Goal: Use online tool/utility: Utilize a website feature to perform a specific function

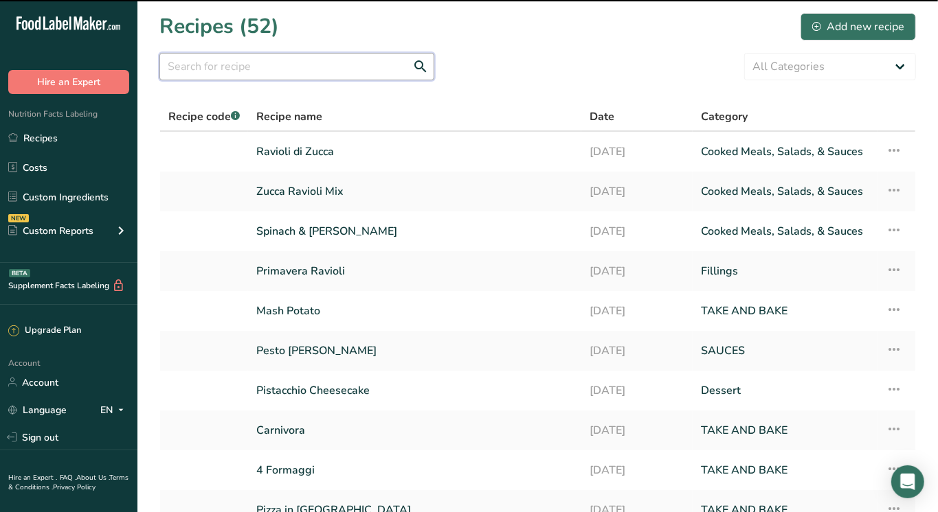
click at [253, 67] on input "text" at bounding box center [296, 66] width 275 height 27
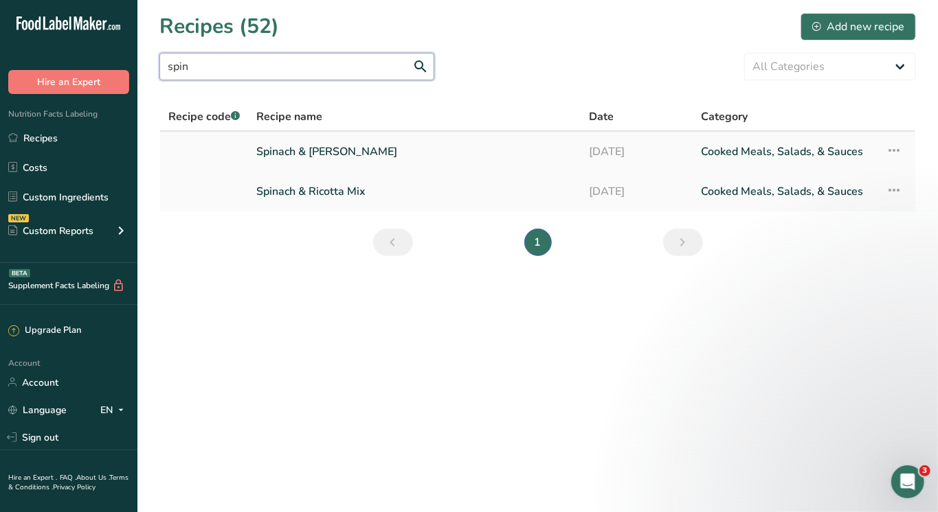
type input "spin"
click at [330, 154] on link "Spinach & [PERSON_NAME]" at bounding box center [414, 151] width 317 height 29
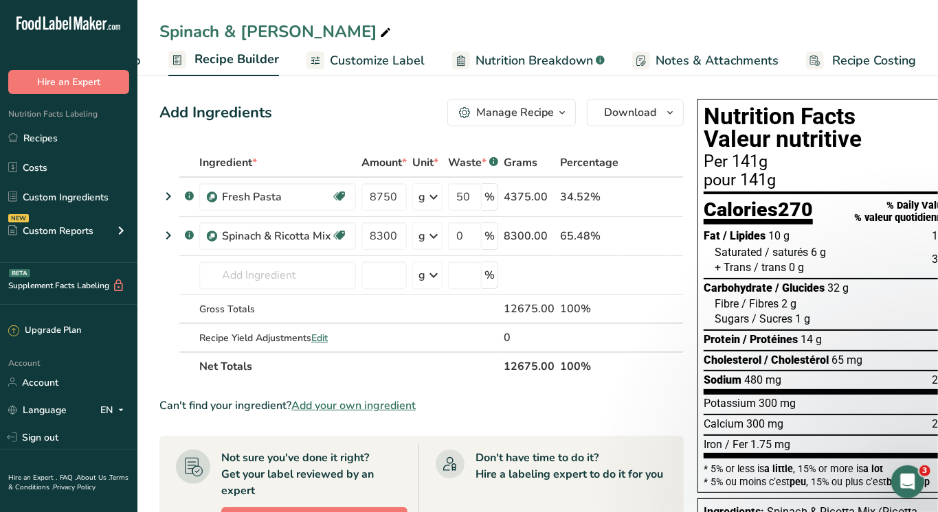
scroll to position [0, 119]
click at [854, 53] on span "Recipe Costing" at bounding box center [874, 61] width 84 height 19
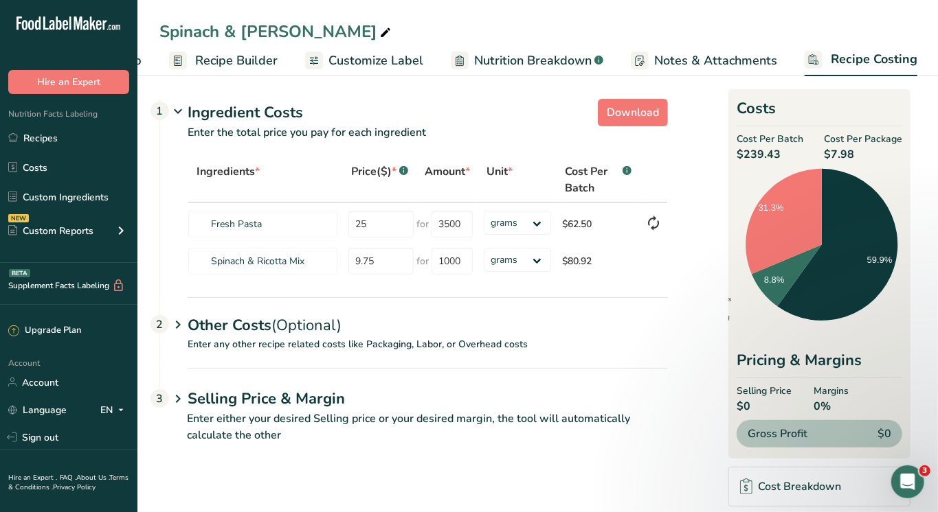
click at [260, 326] on div "Other Costs (Optional) 2" at bounding box center [428, 317] width 480 height 40
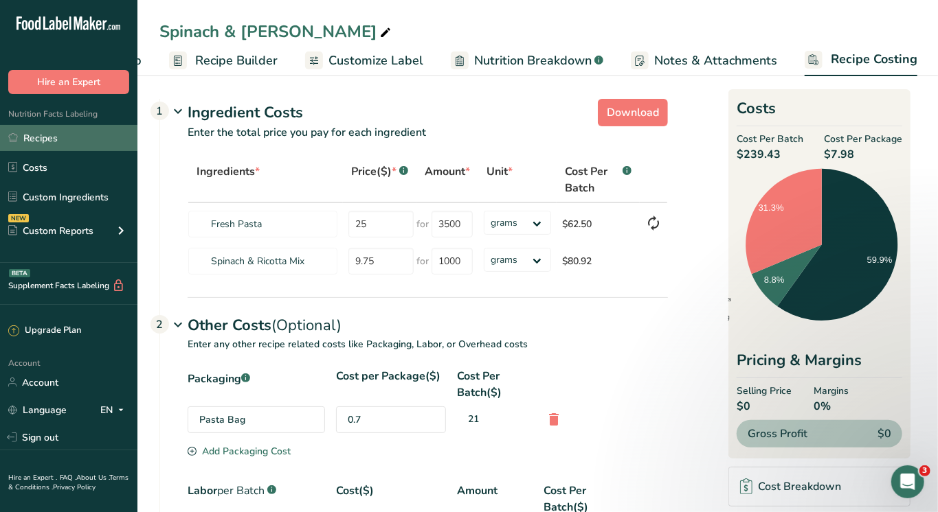
click at [51, 143] on link "Recipes" at bounding box center [68, 138] width 137 height 26
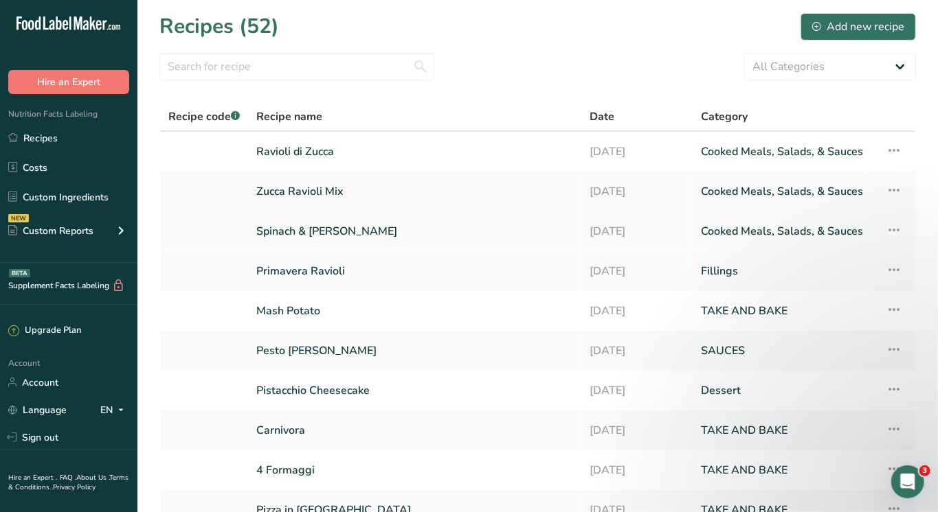
click at [335, 234] on link "Spinach & [PERSON_NAME]" at bounding box center [414, 231] width 317 height 29
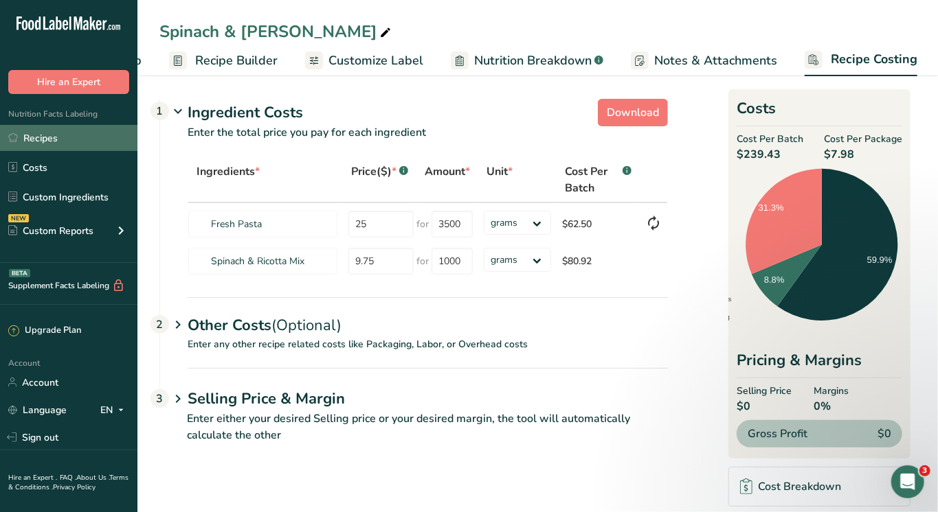
click at [47, 138] on link "Recipes" at bounding box center [68, 138] width 137 height 26
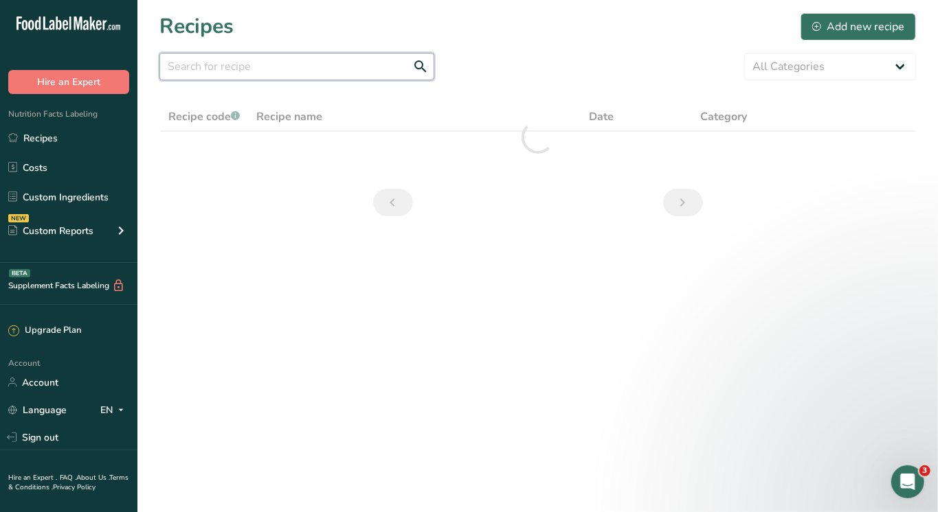
click at [240, 60] on input "text" at bounding box center [296, 66] width 275 height 27
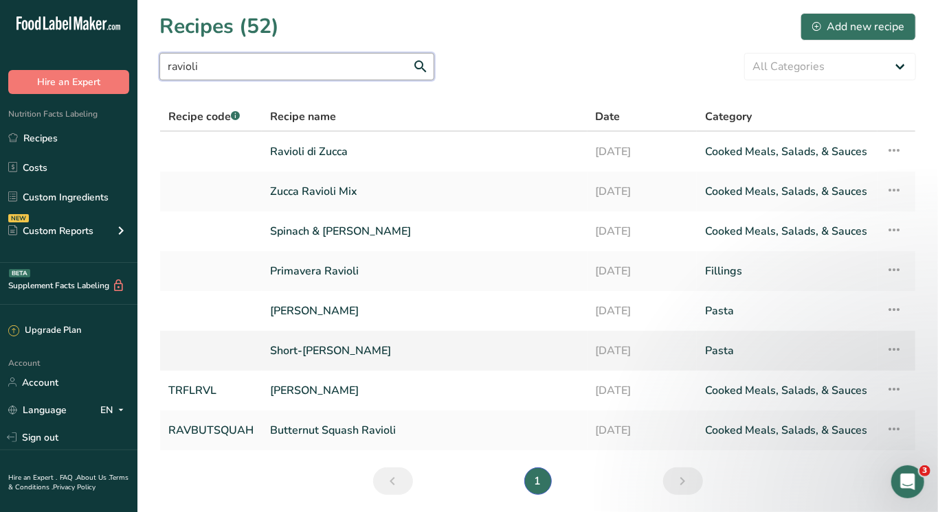
type input "ravioli"
click at [331, 358] on link "Short-[PERSON_NAME]" at bounding box center [424, 351] width 309 height 29
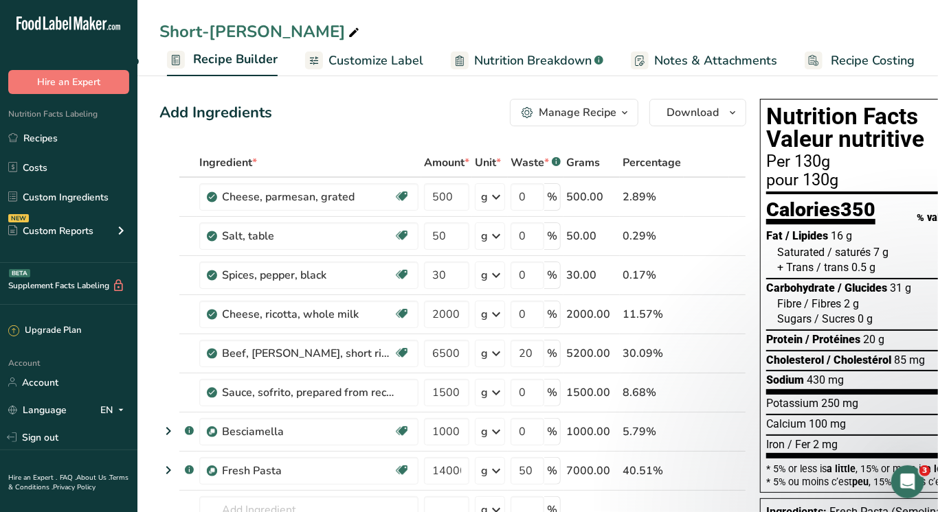
scroll to position [0, 119]
click at [843, 56] on span "Recipe Costing" at bounding box center [874, 61] width 84 height 19
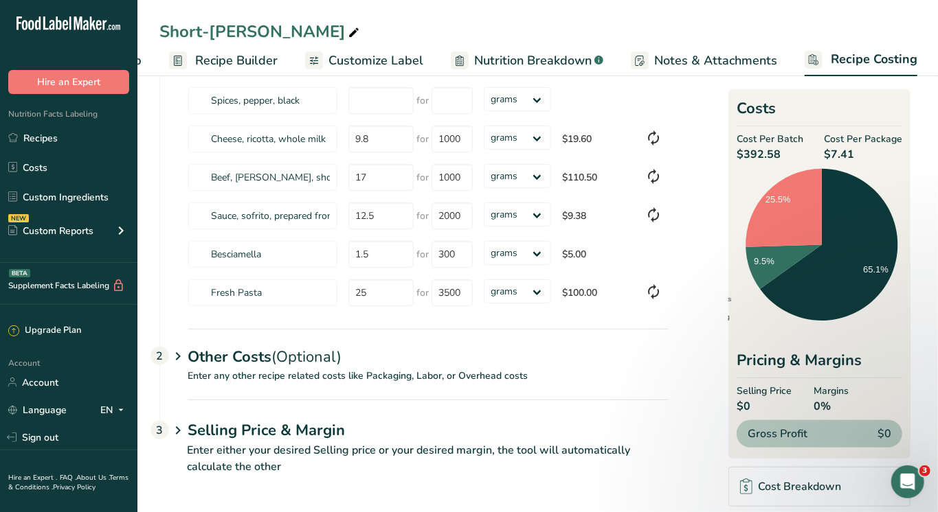
scroll to position [199, 0]
click at [262, 414] on div "Selling Price & Margin 3" at bounding box center [428, 420] width 480 height 40
click at [258, 370] on p "Enter any other recipe related costs like Packaging, Labor, or Overhead costs" at bounding box center [414, 385] width 508 height 31
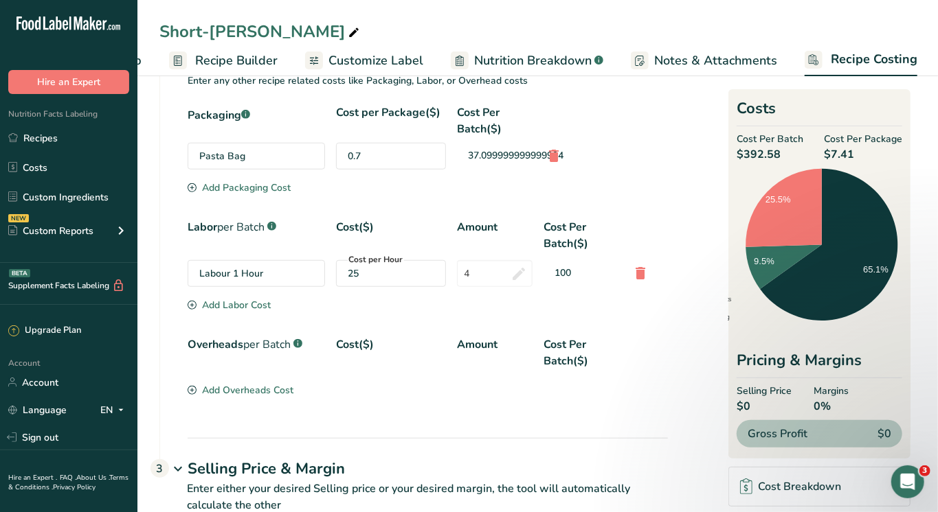
scroll to position [492, 0]
